Goal: Task Accomplishment & Management: Manage account settings

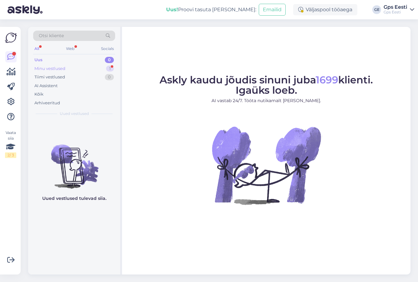
click at [69, 68] on div "Minu vestlused 1" at bounding box center [74, 68] width 82 height 9
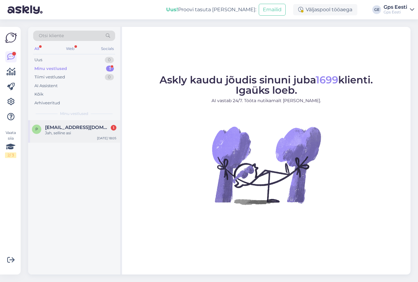
click at [72, 135] on div "Jah, selline asi" at bounding box center [80, 133] width 71 height 6
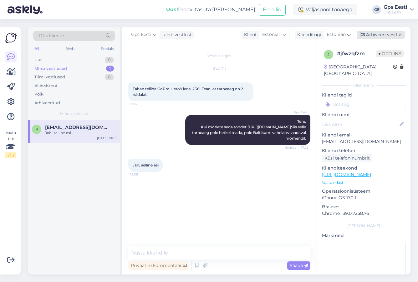
click at [371, 32] on div "Arhiveeri vestlus" at bounding box center [381, 35] width 48 height 8
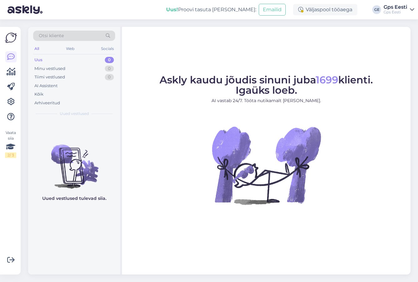
click at [178, 53] on div "Askly kaudu jõudis sinuni juba 1699 klienti. Igaüks loeb. AI vastab 24/7. Tööta…" at bounding box center [266, 151] width 288 height 248
click at [235, 104] on p "AI vastab 24/7. Tööta nutikamalt [PERSON_NAME]." at bounding box center [266, 101] width 213 height 7
